Goal: Information Seeking & Learning: Check status

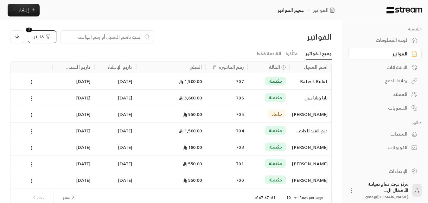
click at [41, 35] on span "فلاتر" at bounding box center [39, 37] width 10 height 4
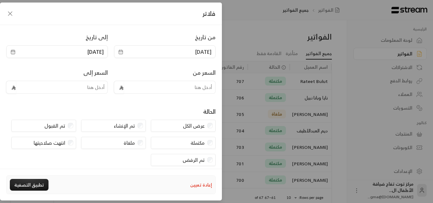
click at [122, 53] on icon "button" at bounding box center [120, 51] width 5 height 5
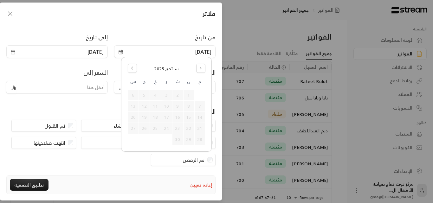
click at [194, 188] on button "إعادة تعيين" at bounding box center [201, 185] width 22 height 11
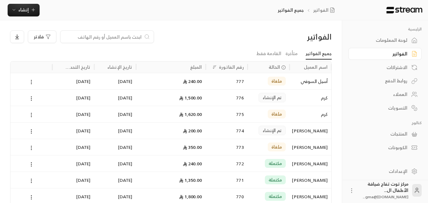
click at [397, 96] on div "العملاء" at bounding box center [382, 94] width 51 height 6
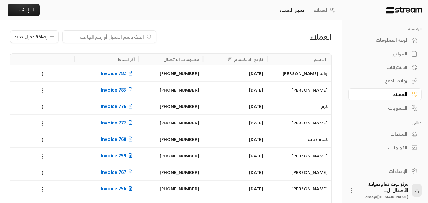
click at [305, 74] on div "والد [PERSON_NAME]" at bounding box center [299, 73] width 57 height 16
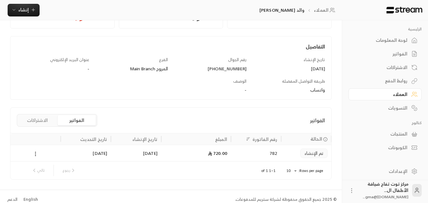
scroll to position [66, 0]
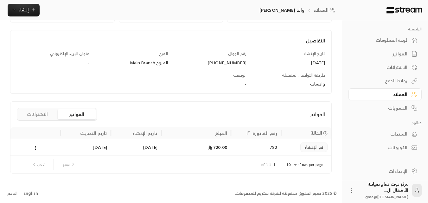
drag, startPoint x: 215, startPoint y: 125, endPoint x: 216, endPoint y: 138, distance: 12.4
click at [216, 129] on div "الفواتير الفواتير الاشتراكات الحالة رقم الفاتورة المبلغ تاريخ الإنشاء تاريخ الت…" at bounding box center [171, 137] width 322 height 72
click at [225, 142] on div "720.00" at bounding box center [196, 147] width 62 height 16
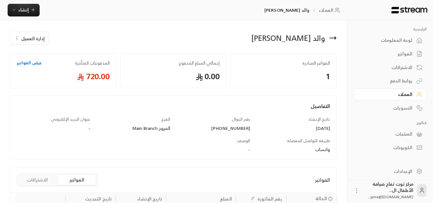
click at [227, 140] on div "والد هيا العويدي إدارة العميل الفواتير الصادرة 1 إجمالي المبلغ المدفوع 0.00 الم…" at bounding box center [173, 134] width 347 height 229
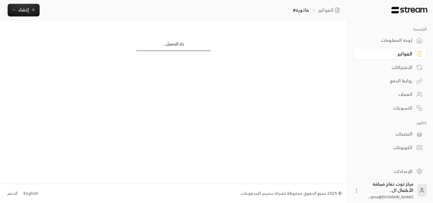
click at [228, 140] on div "جار التحميل..." at bounding box center [173, 101] width 347 height 163
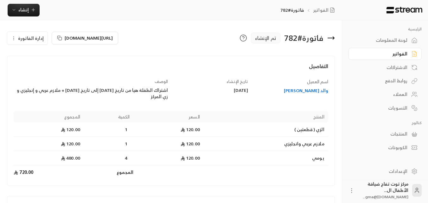
click at [334, 37] on icon at bounding box center [333, 38] width 1 height 3
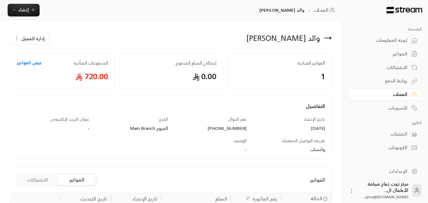
click at [399, 54] on div "الفواتير" at bounding box center [382, 54] width 51 height 6
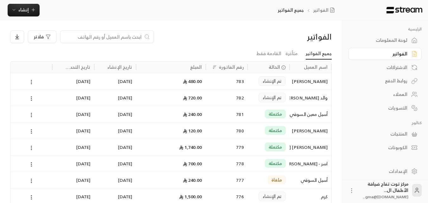
click at [117, 36] on input at bounding box center [102, 36] width 77 height 7
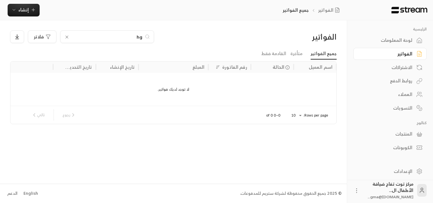
type input "h"
type input "ا"
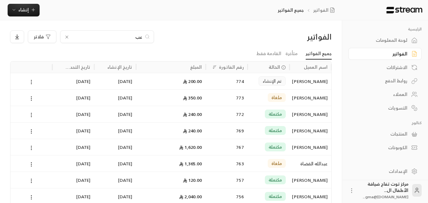
type input "ع"
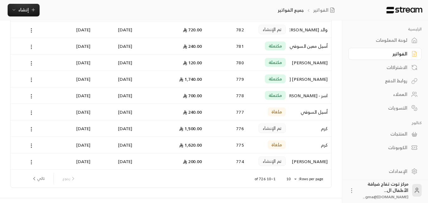
scroll to position [82, 0]
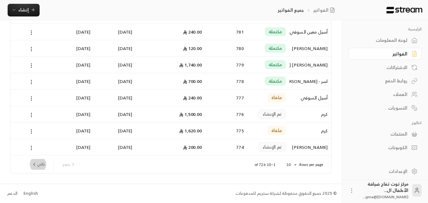
click at [44, 164] on button "تالي" at bounding box center [38, 164] width 18 height 11
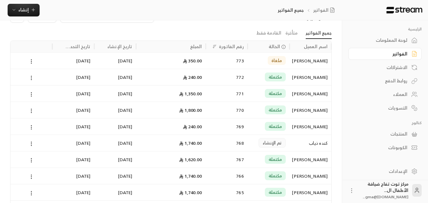
scroll to position [32, 0]
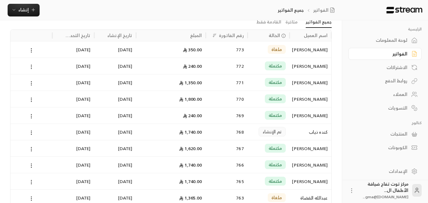
click at [291, 19] on div "الفواتير جميع الفواتير إنشاء فوري إنشاء فاتورة مرة واحدة بسهولة للمعاملات السري…" at bounding box center [172, 10] width 345 height 20
click at [294, 23] on link "متأخرة" at bounding box center [292, 21] width 12 height 11
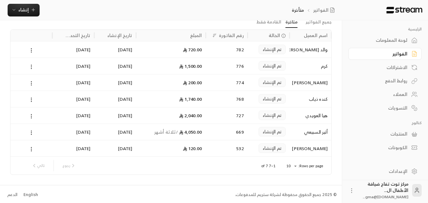
scroll to position [33, 0]
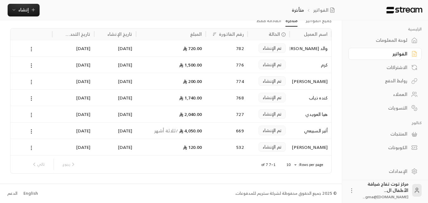
click at [43, 165] on div "رجوع تالي" at bounding box center [54, 164] width 50 height 11
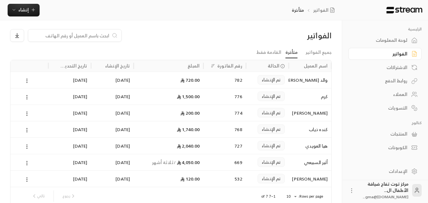
scroll to position [0, 0]
